Goal: Task Accomplishment & Management: Manage account settings

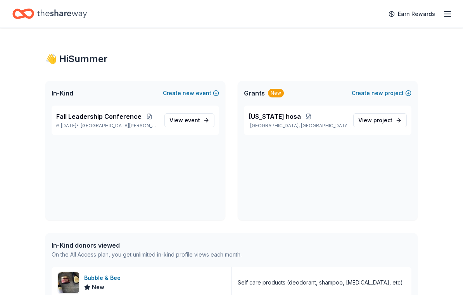
click at [196, 126] on link "View event" at bounding box center [189, 120] width 50 height 14
click at [204, 123] on link "View event" at bounding box center [189, 120] width 50 height 14
click at [206, 123] on link "View event" at bounding box center [189, 120] width 50 height 14
click at [206, 122] on link "View event" at bounding box center [189, 120] width 50 height 14
click at [196, 126] on link "View event" at bounding box center [189, 120] width 50 height 14
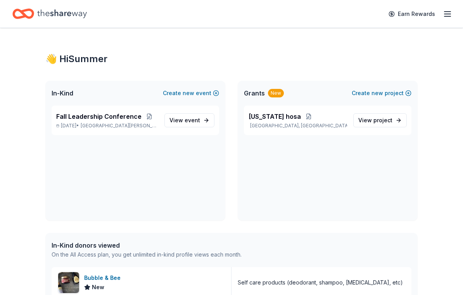
click at [213, 119] on link "View event" at bounding box center [189, 120] width 50 height 14
click at [217, 123] on div "Fall Leadership Conference Oct 31, 2025 • Saint Paul, MN View event" at bounding box center [136, 120] width 168 height 29
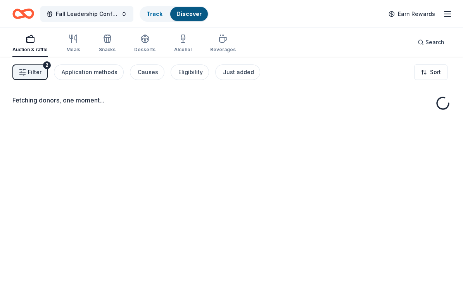
click at [177, 199] on div "Fetching donors, one moment..." at bounding box center [231, 204] width 463 height 295
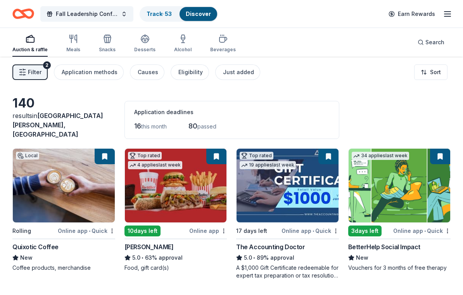
click at [22, 15] on icon "Home" at bounding box center [23, 14] width 22 height 18
click at [24, 13] on icon "Home" at bounding box center [27, 14] width 12 height 8
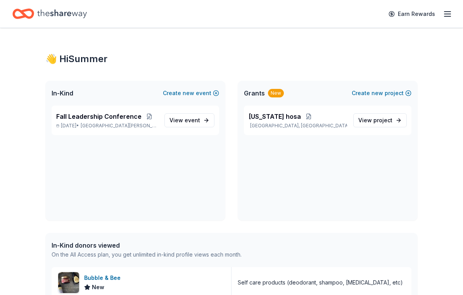
click at [22, 9] on icon "Home" at bounding box center [23, 14] width 22 height 18
click at [182, 121] on span "View event" at bounding box center [184, 120] width 31 height 9
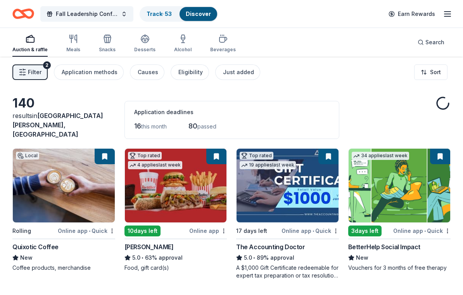
click at [189, 123] on div "16 this month 80 passed" at bounding box center [231, 126] width 195 height 12
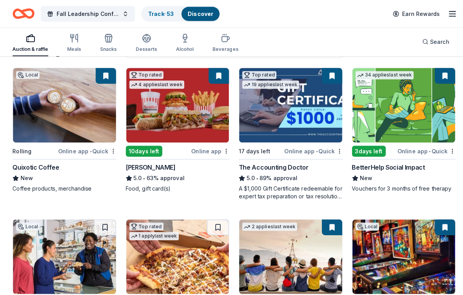
scroll to position [81, 0]
click at [159, 113] on img at bounding box center [176, 104] width 102 height 74
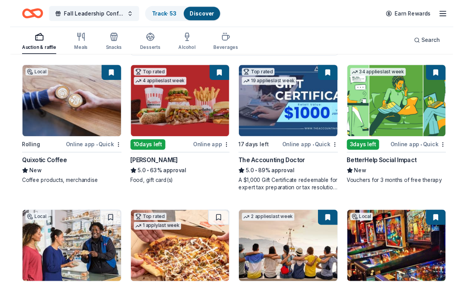
scroll to position [78, 0]
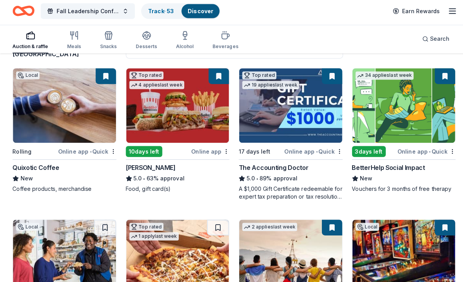
click at [192, 101] on img at bounding box center [176, 108] width 102 height 74
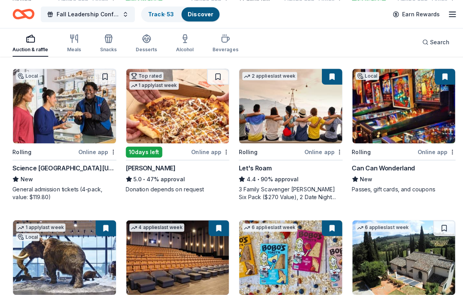
scroll to position [230, 0]
click at [33, 135] on img at bounding box center [64, 105] width 102 height 74
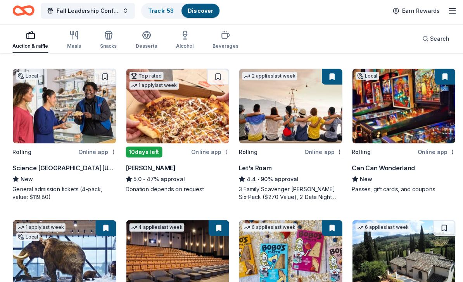
scroll to position [227, 0]
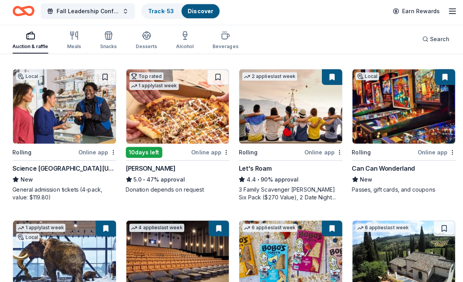
click at [93, 115] on img at bounding box center [64, 108] width 102 height 74
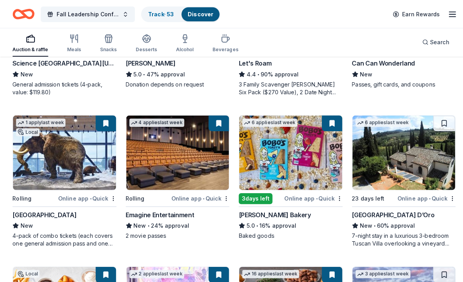
scroll to position [340, 0]
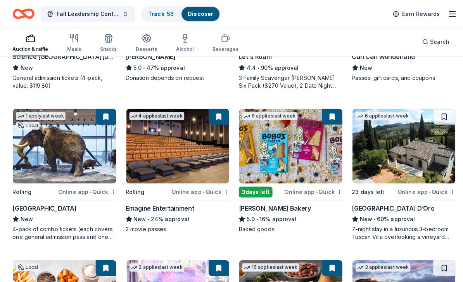
click at [135, 175] on img at bounding box center [176, 145] width 102 height 74
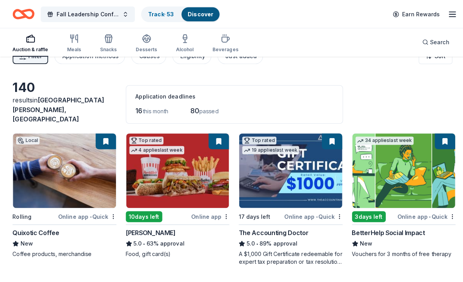
scroll to position [0, 0]
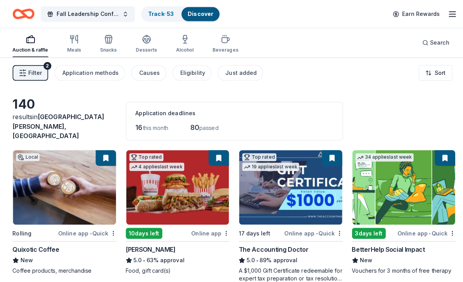
click at [28, 67] on button "Filter 2" at bounding box center [29, 72] width 35 height 16
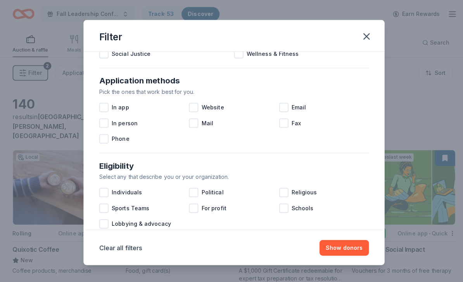
scroll to position [121, 0]
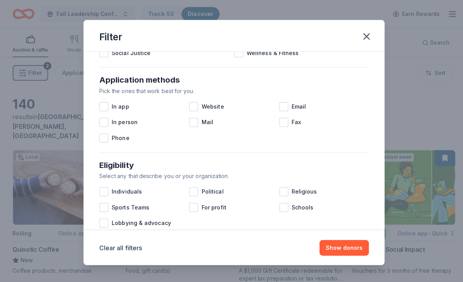
click at [282, 109] on div at bounding box center [280, 105] width 9 height 9
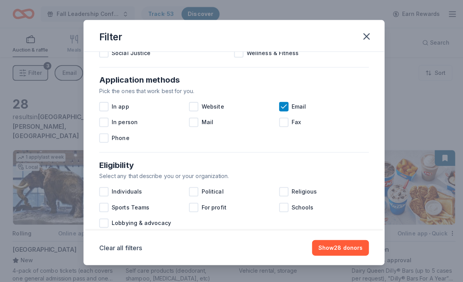
click at [336, 249] on button "Show 28 donors" at bounding box center [337, 245] width 56 height 16
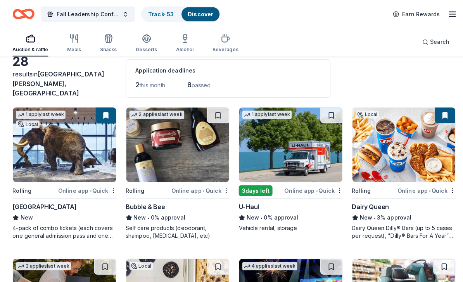
scroll to position [43, 0]
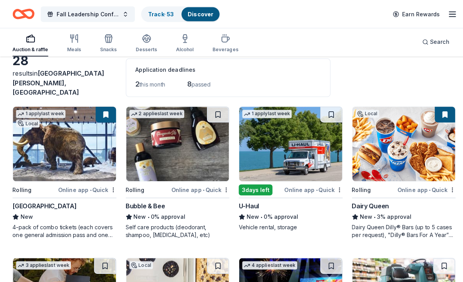
click at [28, 152] on img at bounding box center [64, 143] width 102 height 74
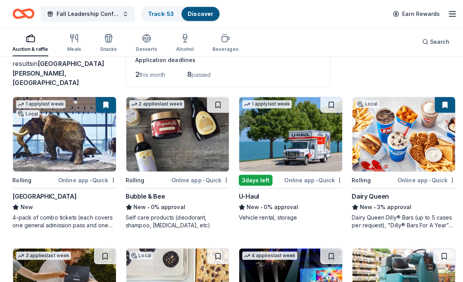
scroll to position [0, 0]
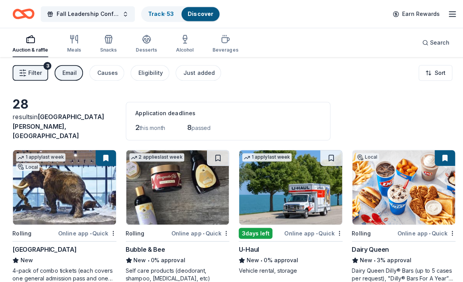
click at [32, 72] on span "Filter" at bounding box center [35, 71] width 14 height 9
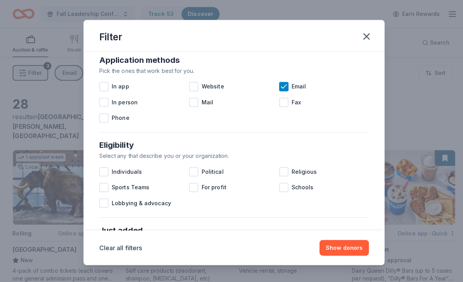
scroll to position [141, 0]
click at [280, 88] on icon at bounding box center [281, 86] width 8 height 8
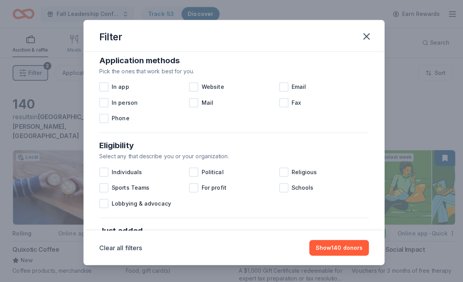
click at [285, 106] on div at bounding box center [280, 101] width 9 height 9
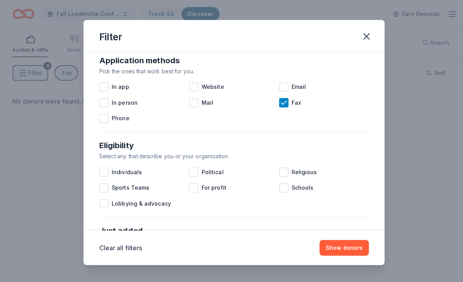
click at [283, 103] on icon at bounding box center [281, 102] width 8 height 8
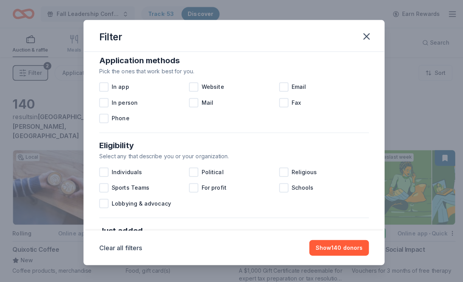
click at [104, 121] on div at bounding box center [102, 116] width 9 height 9
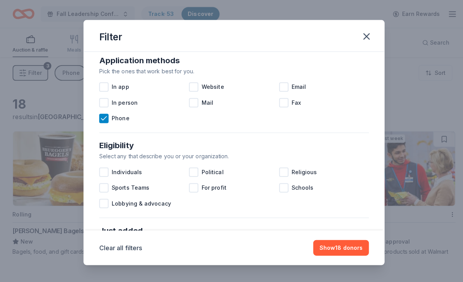
click at [363, 38] on icon "button" at bounding box center [362, 36] width 11 height 11
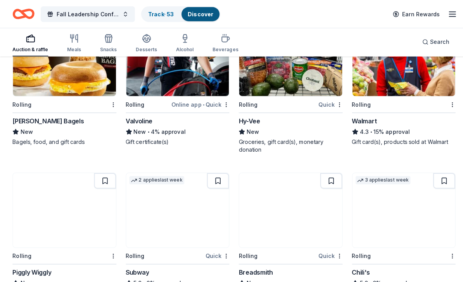
scroll to position [108, 0]
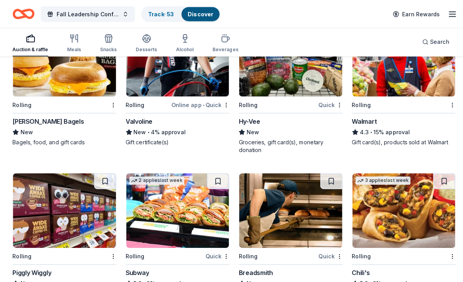
click at [126, 15] on button "Fall Leadership Conference" at bounding box center [86, 14] width 93 height 16
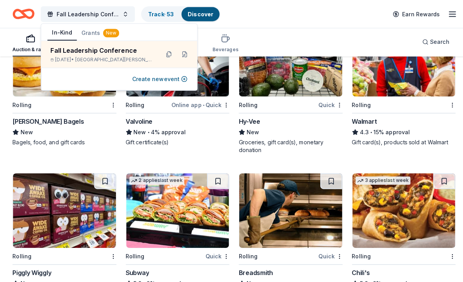
click at [127, 10] on button "Fall Leadership Conference" at bounding box center [86, 14] width 93 height 16
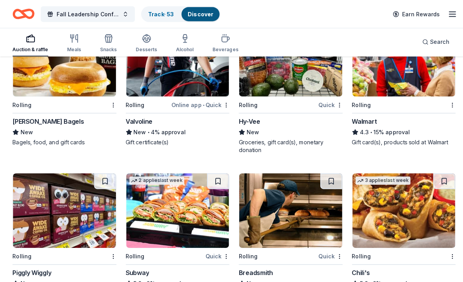
click at [37, 47] on div "Auction & raffle" at bounding box center [29, 49] width 35 height 6
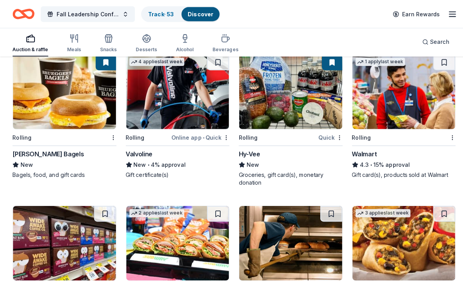
scroll to position [0, 0]
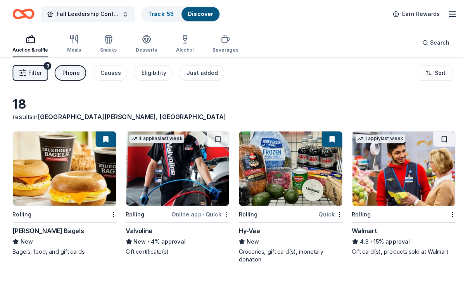
click at [36, 69] on span "Filter" at bounding box center [35, 71] width 14 height 9
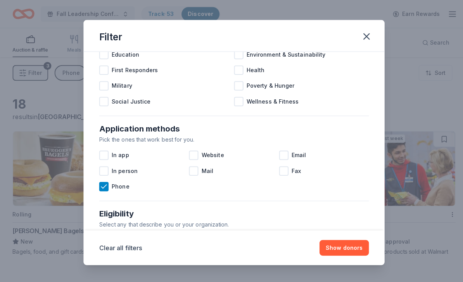
scroll to position [76, 0]
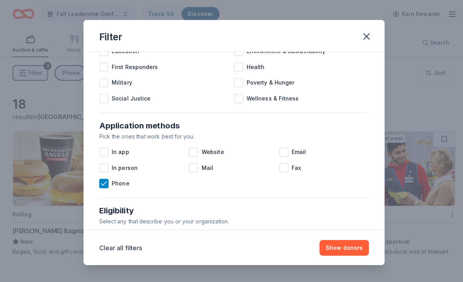
click at [107, 183] on div "Phone" at bounding box center [142, 182] width 89 height 16
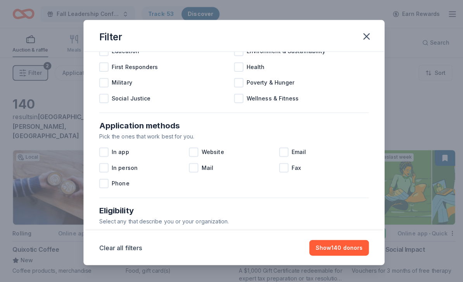
click at [103, 169] on div at bounding box center [102, 165] width 9 height 9
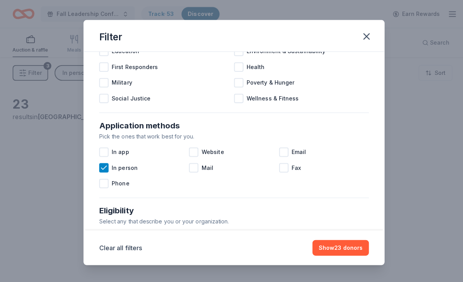
click at [332, 243] on button "Show 23 donors" at bounding box center [337, 245] width 56 height 16
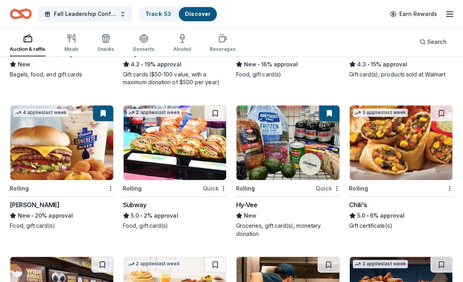
scroll to position [176, 0]
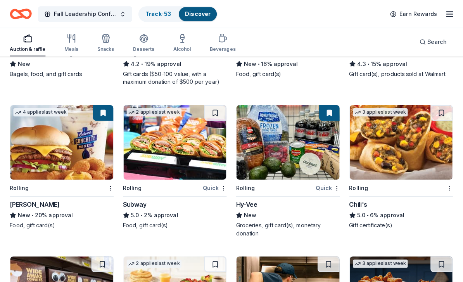
click at [296, 165] on img at bounding box center [288, 141] width 102 height 74
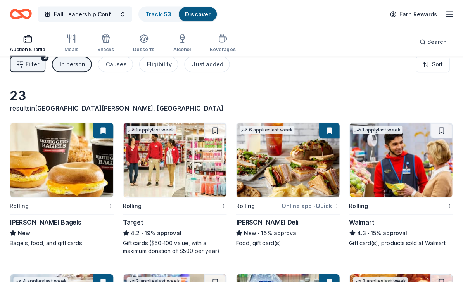
scroll to position [9, 0]
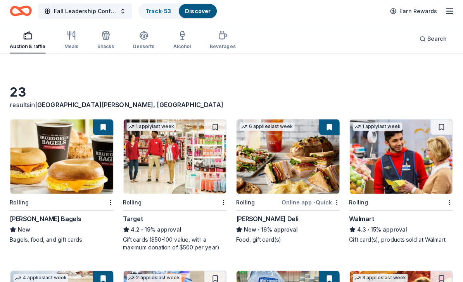
click at [145, 186] on img at bounding box center [176, 158] width 102 height 74
click at [123, 16] on button "Fall Leadership Conference" at bounding box center [86, 14] width 93 height 16
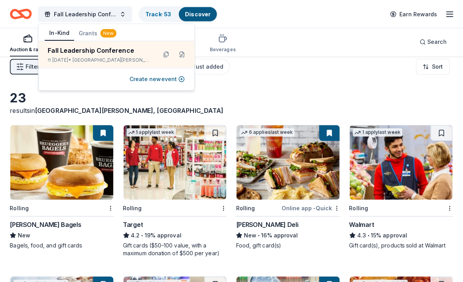
scroll to position [0, 0]
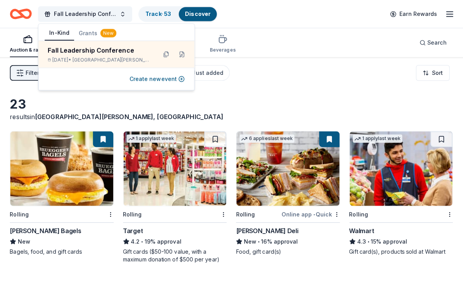
click at [22, 72] on line "button" at bounding box center [23, 72] width 3 height 0
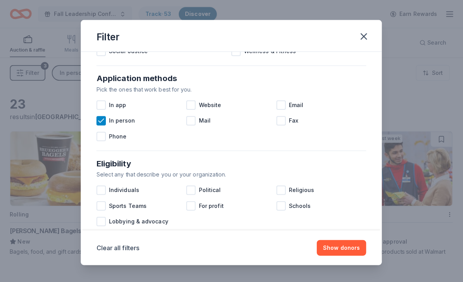
scroll to position [122, 0]
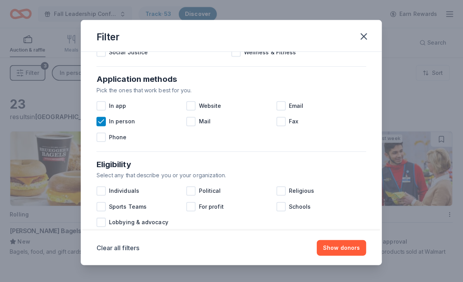
click at [187, 121] on div at bounding box center [191, 120] width 9 height 9
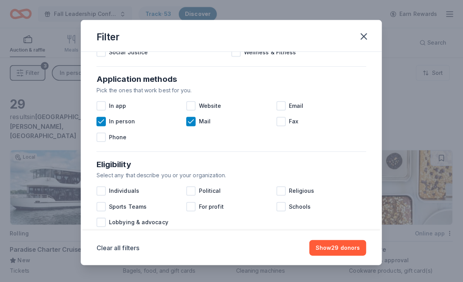
click at [111, 120] on span "In person" at bounding box center [124, 120] width 26 height 9
click at [195, 126] on div "Mail" at bounding box center [231, 120] width 89 height 16
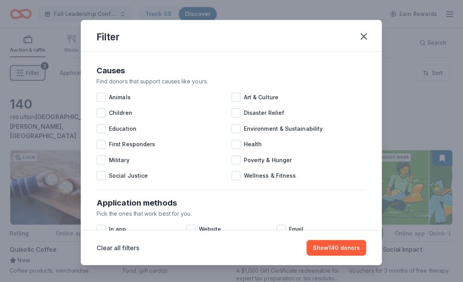
click at [234, 142] on div at bounding box center [236, 142] width 9 height 9
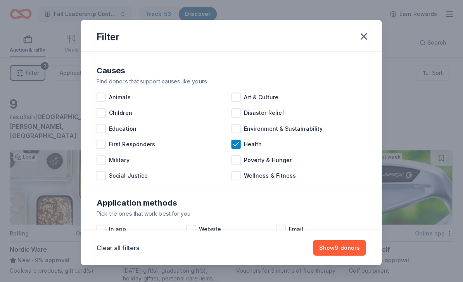
click at [249, 175] on span "Wellness & Fitness" at bounding box center [270, 173] width 52 height 9
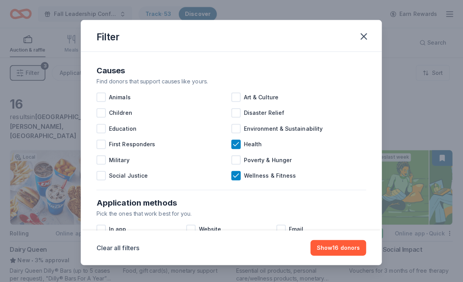
click at [101, 127] on div at bounding box center [102, 127] width 9 height 9
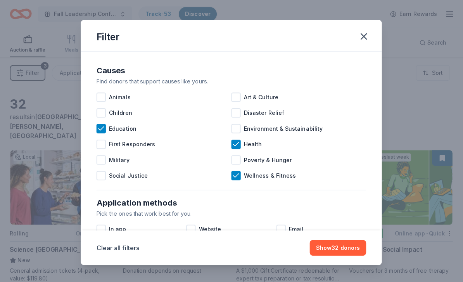
click at [107, 114] on div "Children" at bounding box center [164, 112] width 133 height 16
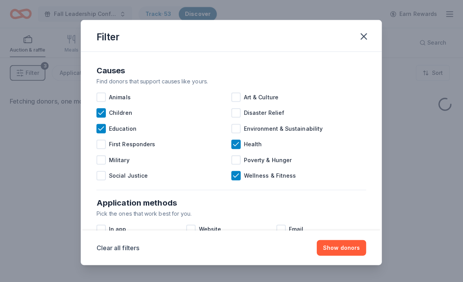
click at [102, 142] on div at bounding box center [102, 142] width 9 height 9
click at [98, 163] on div "Military" at bounding box center [164, 158] width 133 height 16
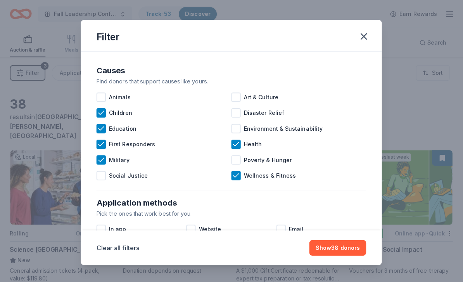
click at [331, 247] on button "Show 38 donors" at bounding box center [337, 245] width 56 height 16
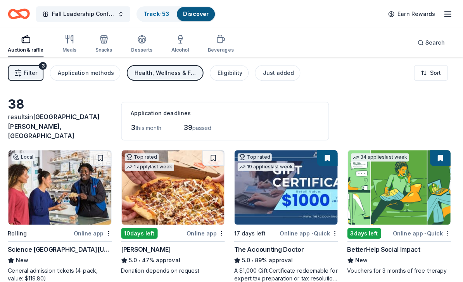
click at [28, 72] on span "Filter" at bounding box center [35, 71] width 14 height 9
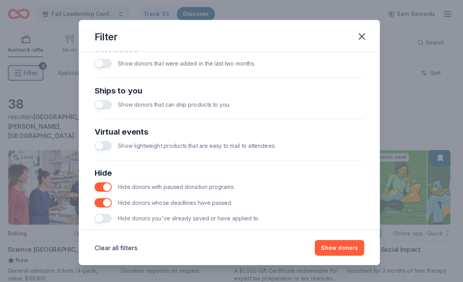
scroll to position [321, 0]
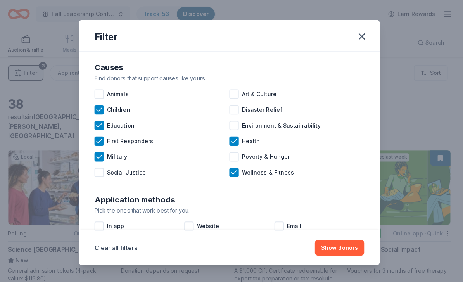
click at [360, 38] on icon "button" at bounding box center [362, 35] width 5 height 5
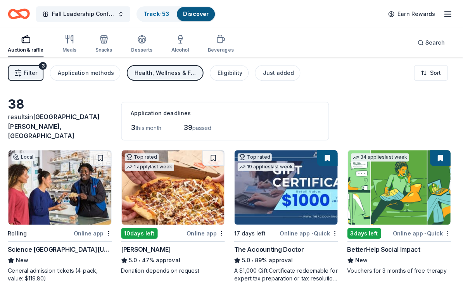
scroll to position [0, 0]
click at [19, 79] on button "Filter 3" at bounding box center [29, 72] width 35 height 16
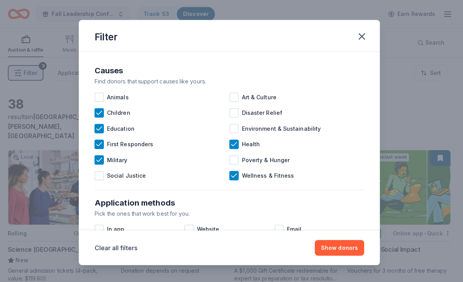
click at [100, 145] on icon at bounding box center [103, 143] width 8 height 8
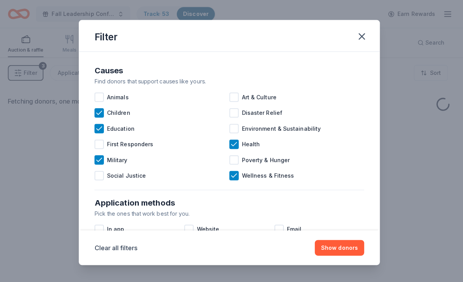
click at [98, 125] on div at bounding box center [102, 127] width 9 height 9
click at [100, 109] on icon at bounding box center [103, 112] width 8 height 8
click at [100, 162] on icon at bounding box center [103, 158] width 8 height 8
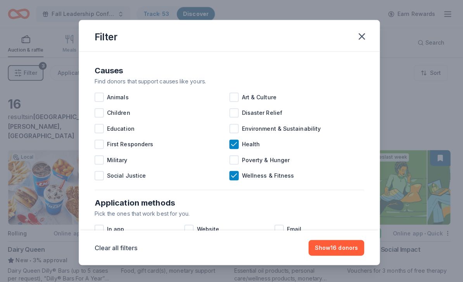
click at [236, 148] on div "Health" at bounding box center [298, 143] width 133 height 16
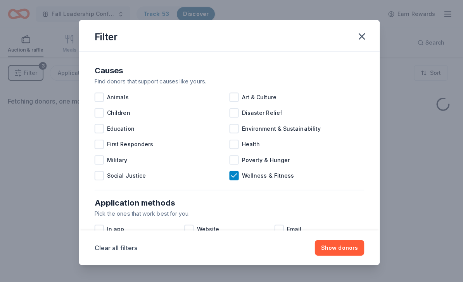
click at [234, 176] on icon at bounding box center [236, 174] width 8 height 8
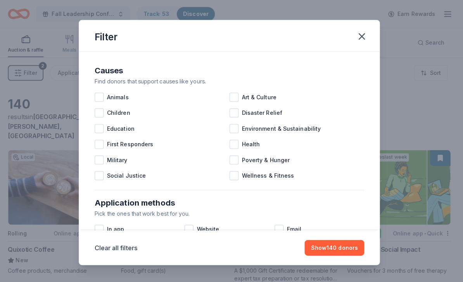
click at [360, 35] on icon "button" at bounding box center [362, 35] width 5 height 5
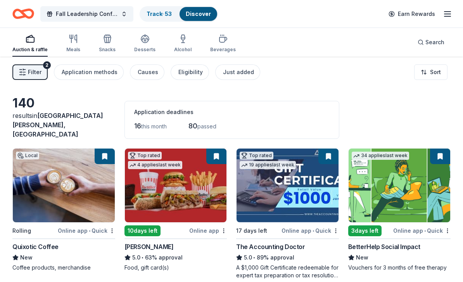
click at [154, 12] on link "Track · 53" at bounding box center [159, 13] width 25 height 7
click at [156, 14] on link "Track · 53" at bounding box center [159, 13] width 25 height 7
click at [157, 13] on link "Track · 53" at bounding box center [159, 13] width 25 height 7
click at [153, 17] on link "Track · 53" at bounding box center [159, 13] width 25 height 7
click at [158, 12] on link "Track · 53" at bounding box center [159, 13] width 25 height 7
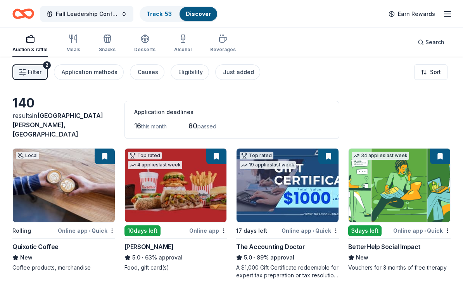
click at [165, 17] on link "Track · 53" at bounding box center [159, 13] width 25 height 7
click at [165, 21] on div "Track · 53" at bounding box center [159, 14] width 38 height 14
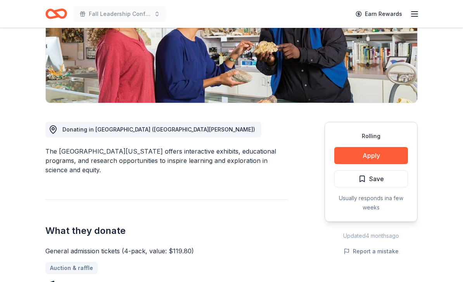
scroll to position [131, 0]
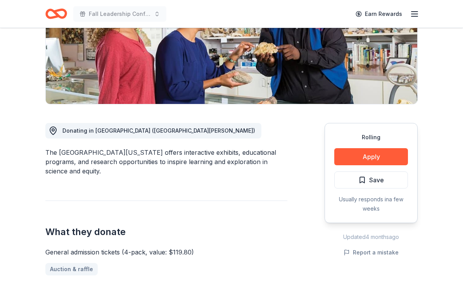
click at [386, 164] on button "Apply" at bounding box center [371, 156] width 74 height 17
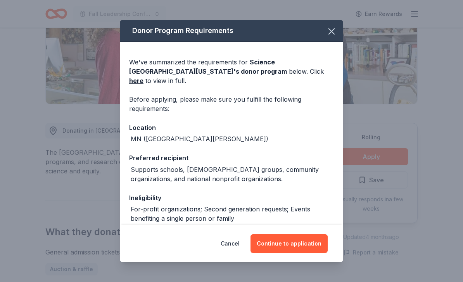
click at [289, 253] on button "Continue to application" at bounding box center [289, 243] width 77 height 19
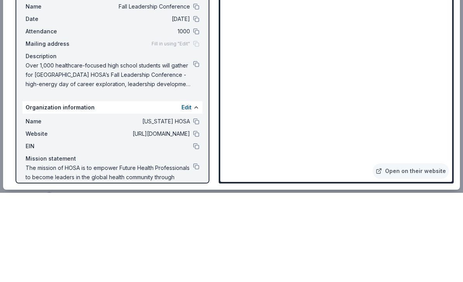
scroll to position [318, 0]
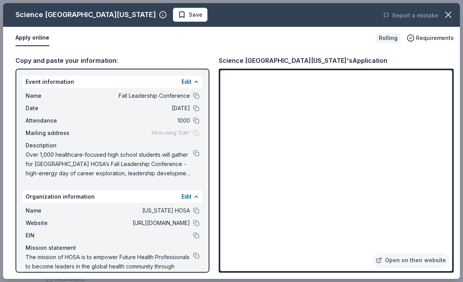
click at [196, 108] on button at bounding box center [196, 108] width 6 height 6
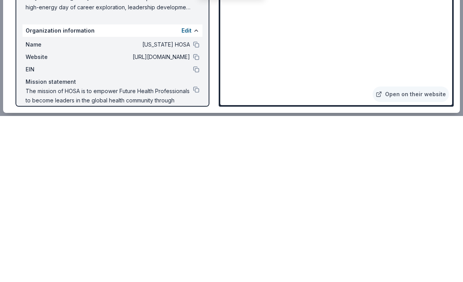
scroll to position [640, 0]
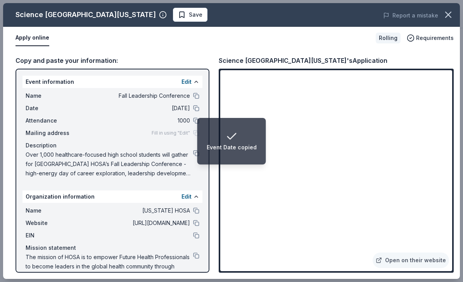
click at [194, 155] on button at bounding box center [196, 153] width 6 height 6
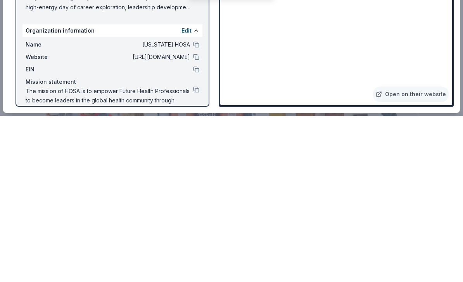
scroll to position [844, 0]
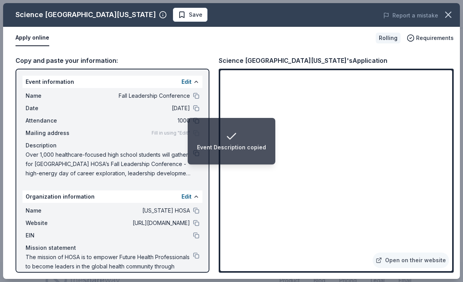
click at [453, 17] on icon "button" at bounding box center [448, 14] width 11 height 11
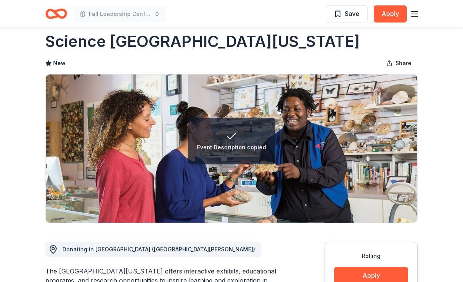
scroll to position [0, 0]
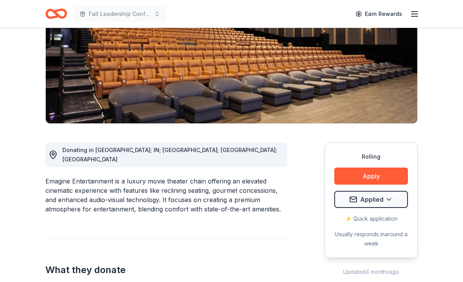
scroll to position [112, 0]
click at [390, 175] on button "Apply" at bounding box center [371, 176] width 74 height 17
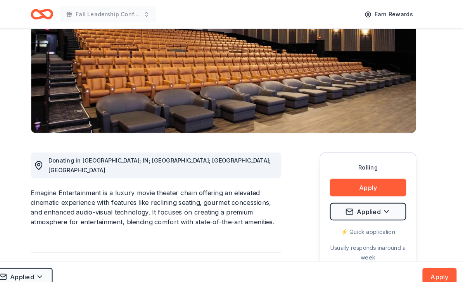
scroll to position [102, 0]
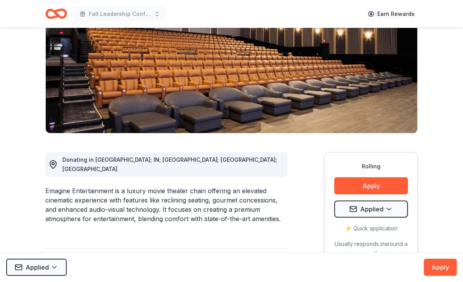
click at [386, 187] on button "Apply" at bounding box center [371, 185] width 74 height 17
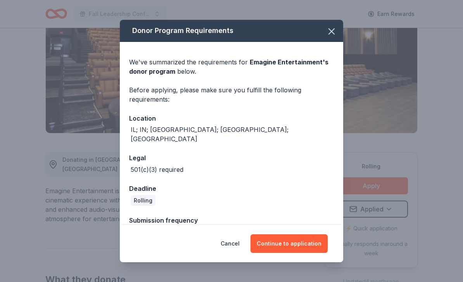
click at [295, 253] on button "Continue to application" at bounding box center [289, 243] width 77 height 19
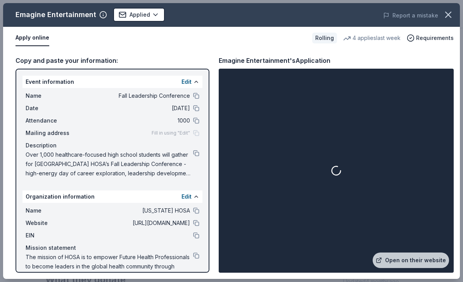
click at [409, 268] on link "Open on their website" at bounding box center [411, 261] width 76 height 16
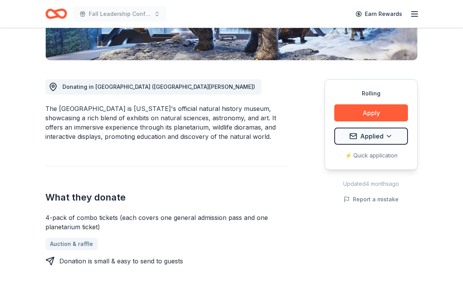
scroll to position [175, 0]
click at [389, 114] on button "Apply" at bounding box center [371, 113] width 74 height 17
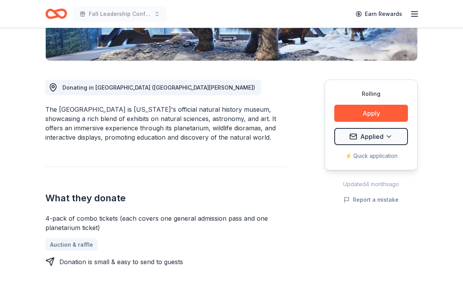
scroll to position [175, 0]
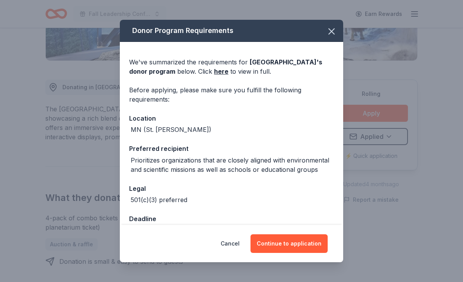
click at [291, 253] on button "Continue to application" at bounding box center [289, 243] width 77 height 19
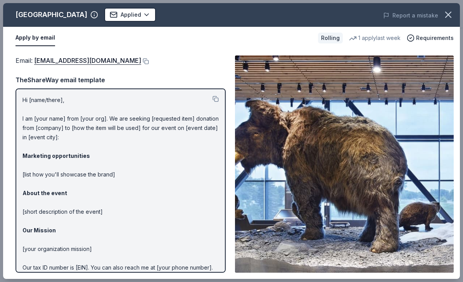
scroll to position [0, 0]
click at [21, 12] on div "[GEOGRAPHIC_DATA]" at bounding box center [52, 15] width 72 height 12
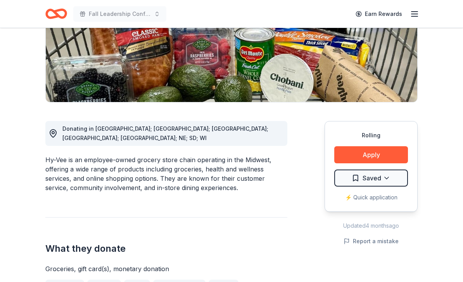
scroll to position [133, 0]
click at [366, 156] on button "Apply" at bounding box center [371, 154] width 74 height 17
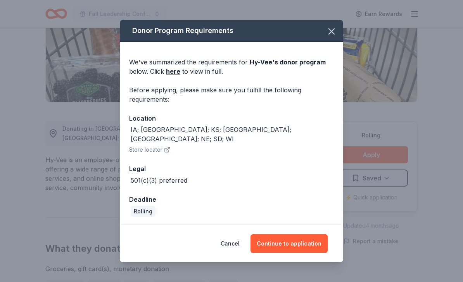
click at [303, 244] on button "Continue to application" at bounding box center [289, 243] width 77 height 19
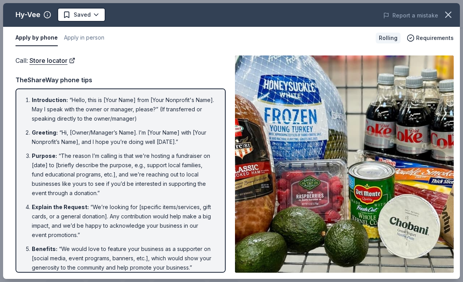
click at [74, 35] on button "Apply in person" at bounding box center [84, 38] width 40 height 16
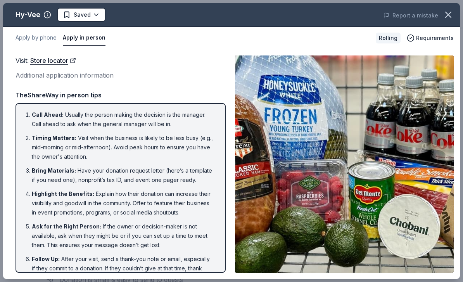
scroll to position [158, 0]
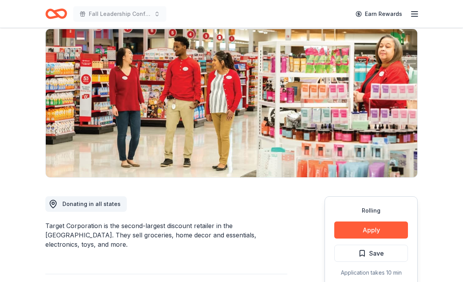
scroll to position [57, 0]
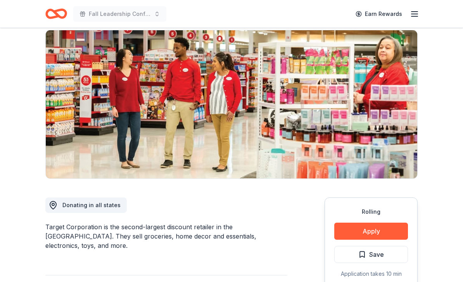
click at [355, 230] on button "Apply" at bounding box center [371, 231] width 74 height 17
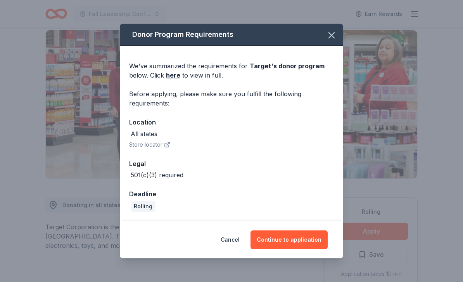
click at [275, 247] on button "Continue to application" at bounding box center [289, 239] width 77 height 19
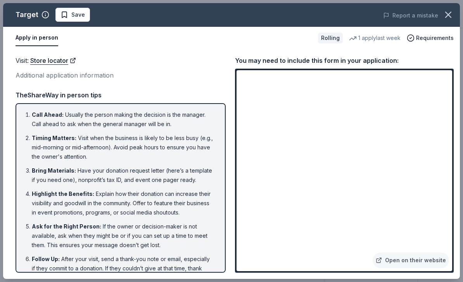
scroll to position [36, 0]
click at [390, 268] on link "Open on their website" at bounding box center [411, 261] width 76 height 16
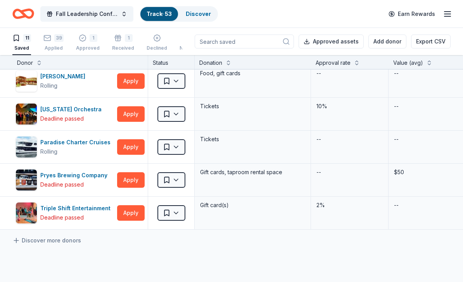
scroll to position [189, 3]
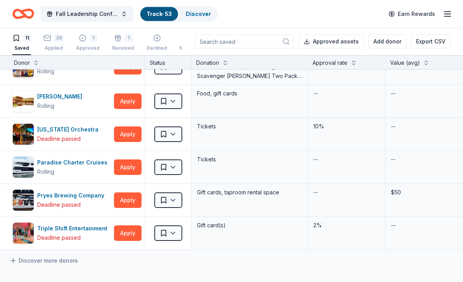
click at [44, 42] on icon "button" at bounding box center [47, 38] width 8 height 8
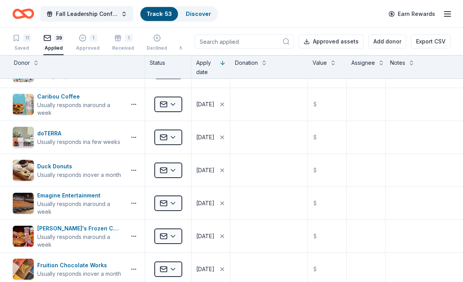
click at [80, 43] on div "1 Approved" at bounding box center [88, 42] width 24 height 17
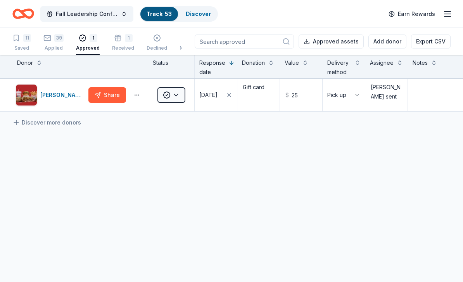
click at [112, 41] on div "1" at bounding box center [123, 38] width 22 height 8
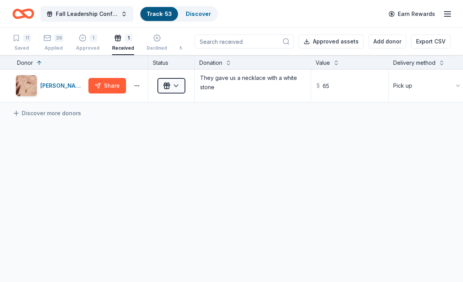
click at [88, 35] on div "1" at bounding box center [88, 38] width 24 height 8
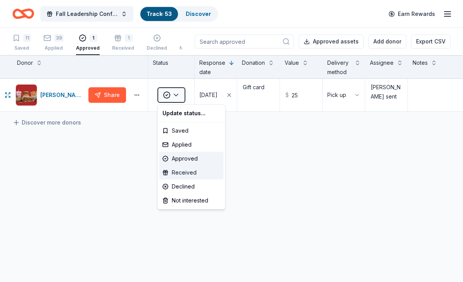
click at [190, 176] on div "Received" at bounding box center [191, 173] width 64 height 14
click at [192, 176] on div "Received" at bounding box center [191, 173] width 64 height 14
click at [198, 173] on div "Received" at bounding box center [191, 173] width 64 height 14
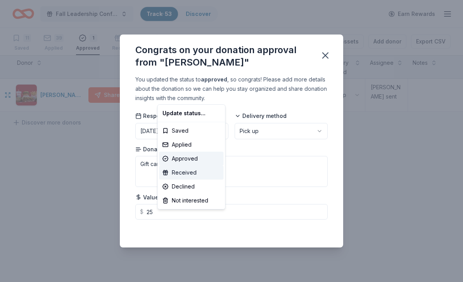
click at [192, 176] on div "Received" at bounding box center [191, 173] width 64 height 14
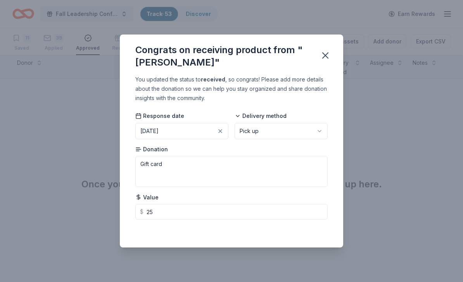
click at [322, 56] on icon "button" at bounding box center [325, 55] width 11 height 11
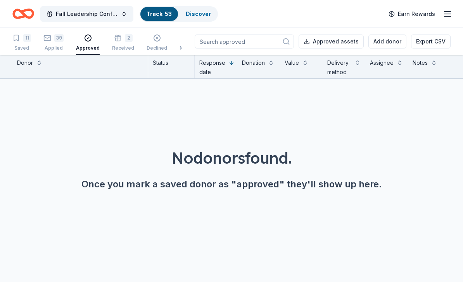
click at [119, 52] on button "2 Received" at bounding box center [123, 43] width 22 height 24
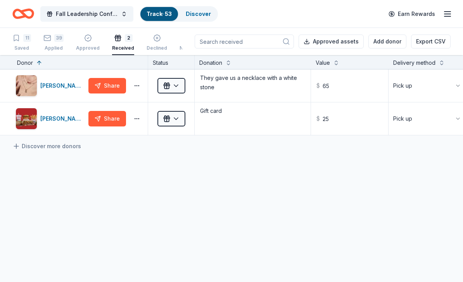
click at [90, 43] on div "Approved" at bounding box center [88, 42] width 24 height 17
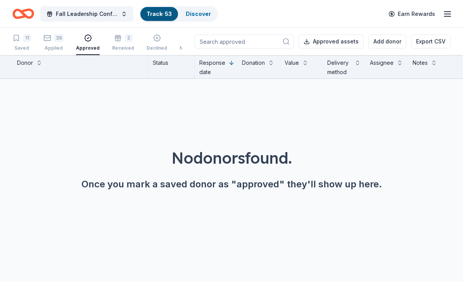
click at [62, 48] on div "Applied" at bounding box center [53, 48] width 20 height 6
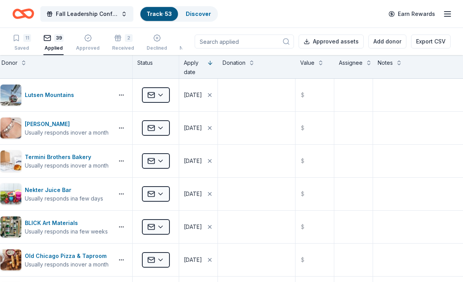
scroll to position [0, 16]
click at [280, 106] on textarea at bounding box center [257, 95] width 76 height 31
click at [319, 106] on input "text" at bounding box center [314, 95] width 37 height 31
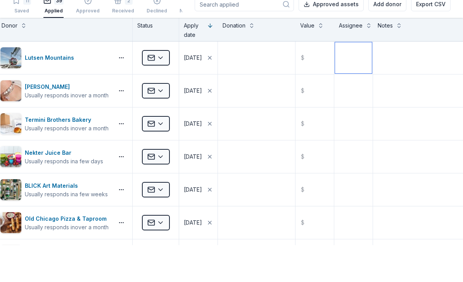
click at [355, 80] on textarea at bounding box center [353, 95] width 37 height 31
click at [356, 80] on textarea at bounding box center [353, 95] width 37 height 31
click at [354, 80] on textarea at bounding box center [353, 95] width 37 height 31
click at [353, 80] on textarea at bounding box center [353, 95] width 37 height 31
click at [360, 80] on textarea at bounding box center [353, 95] width 37 height 31
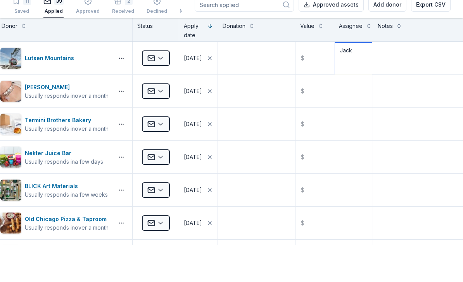
type textarea "Jack"
click at [363, 112] on textarea at bounding box center [353, 127] width 37 height 31
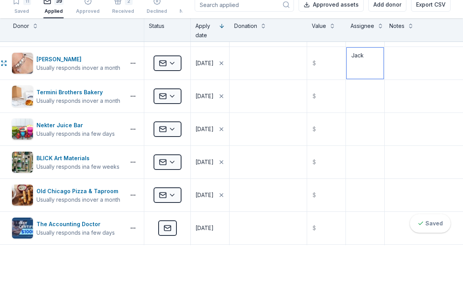
type textarea "Jack"
click at [365, 118] on textarea at bounding box center [365, 133] width 37 height 31
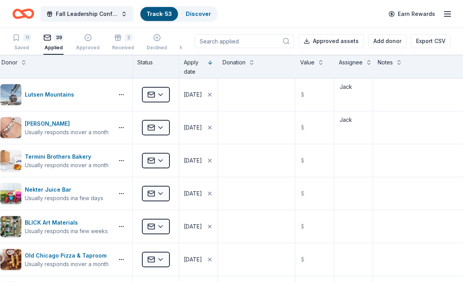
scroll to position [0, 16]
click at [417, 79] on textarea at bounding box center [412, 94] width 76 height 31
type textarea "K"
click at [19, 13] on icon "Home" at bounding box center [23, 14] width 22 height 18
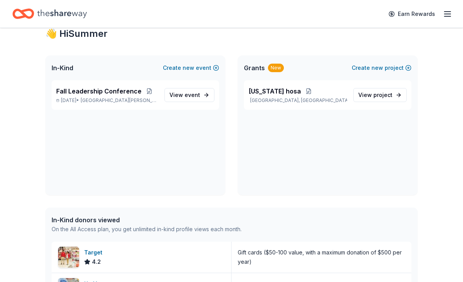
click at [25, 12] on icon "Home" at bounding box center [27, 14] width 12 height 8
click at [373, 100] on link "View project" at bounding box center [380, 95] width 54 height 14
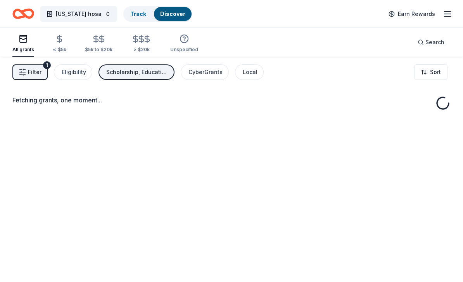
click at [370, 123] on div "Fetching grants, one moment..." at bounding box center [231, 198] width 463 height 282
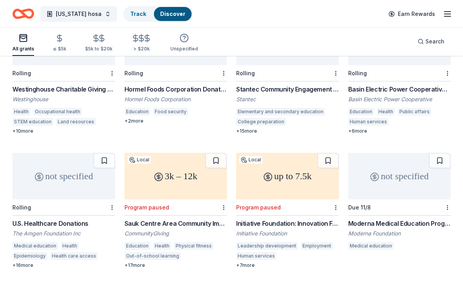
scroll to position [120, 0]
click at [42, 168] on div "not specified" at bounding box center [63, 176] width 103 height 47
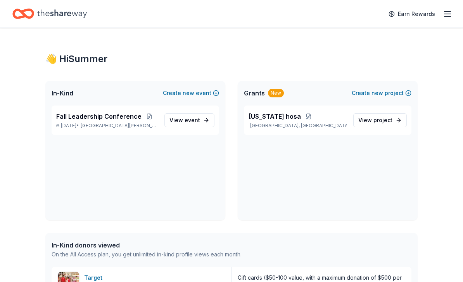
click at [185, 125] on span "View event" at bounding box center [184, 120] width 31 height 9
click at [184, 124] on span "View event" at bounding box center [184, 120] width 31 height 9
click at [184, 125] on link "View event" at bounding box center [189, 120] width 50 height 14
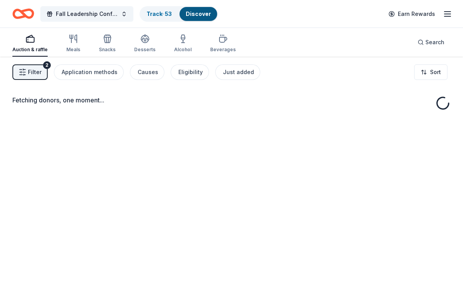
click at [179, 125] on div "Fetching donors, one moment..." at bounding box center [231, 198] width 463 height 282
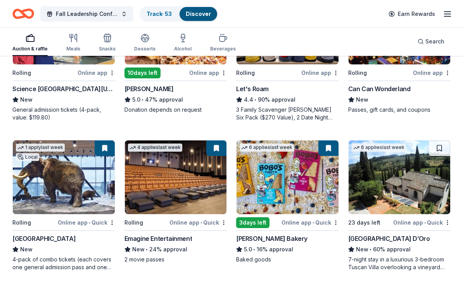
scroll to position [308, 0]
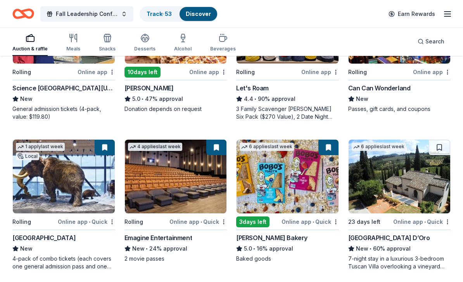
click at [365, 218] on div "23 days left" at bounding box center [364, 222] width 32 height 9
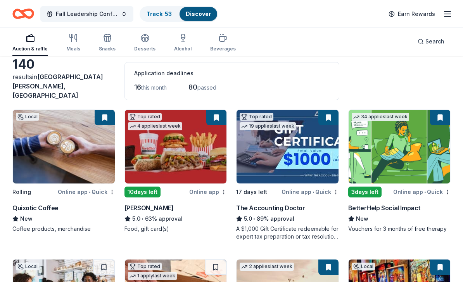
scroll to position [0, 0]
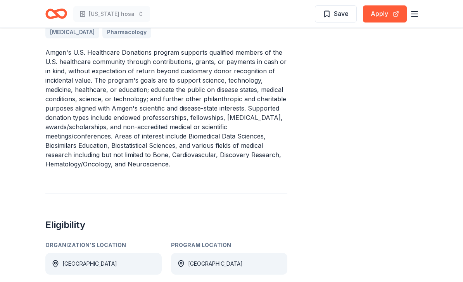
scroll to position [318, 0]
